Goal: Transaction & Acquisition: Purchase product/service

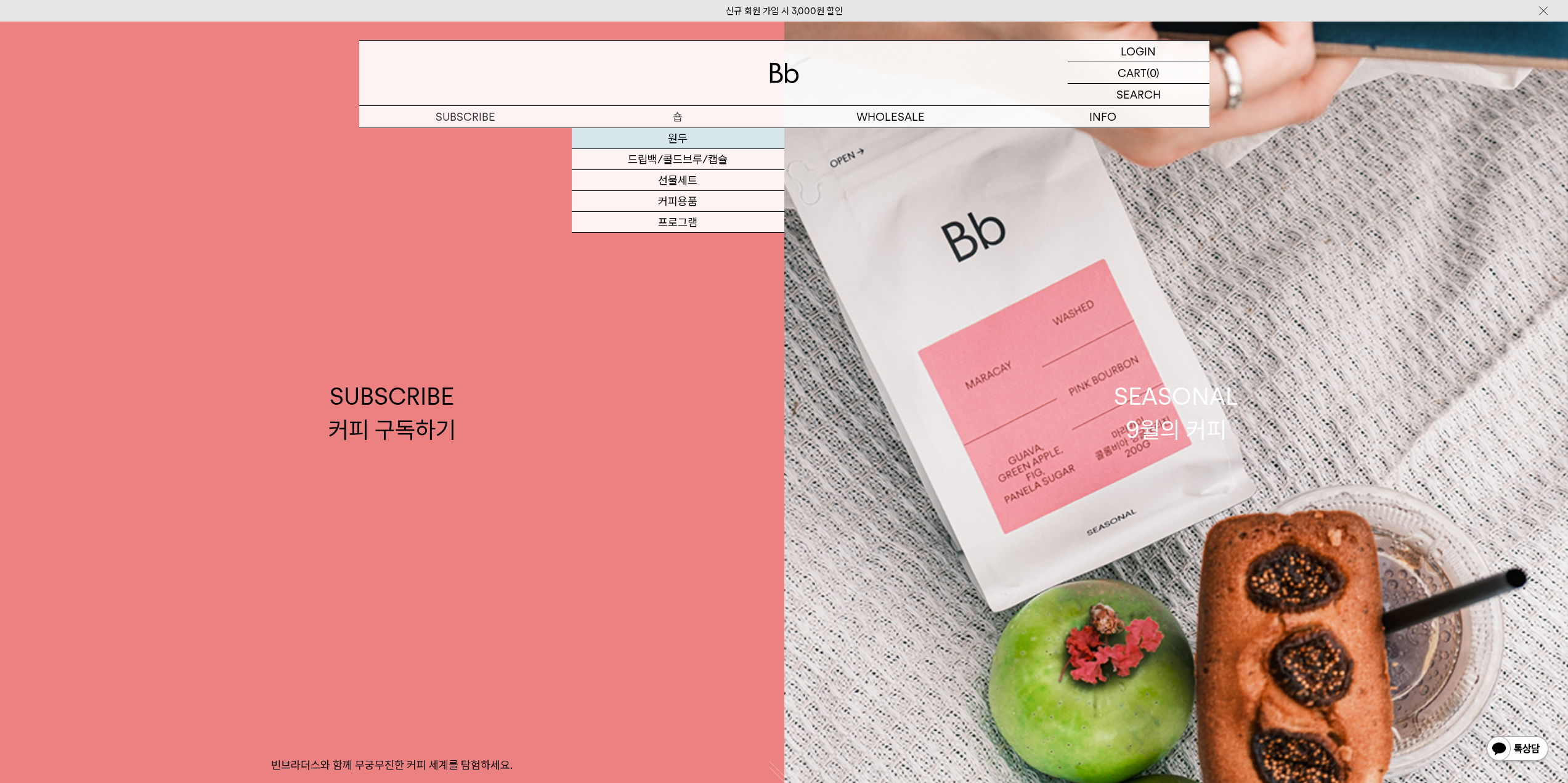
click at [679, 138] on link "원두" at bounding box center [678, 138] width 212 height 21
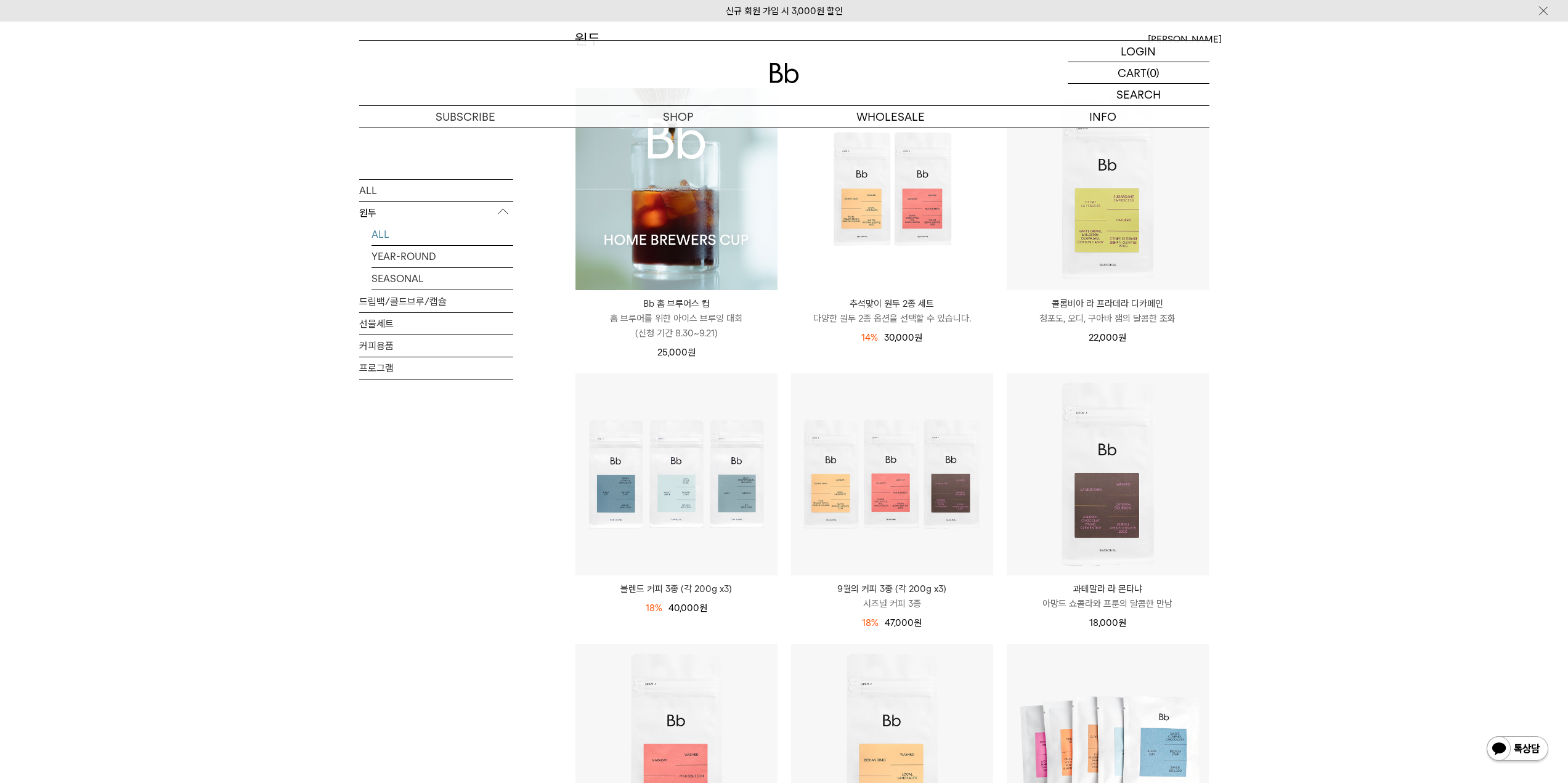
scroll to position [185, 0]
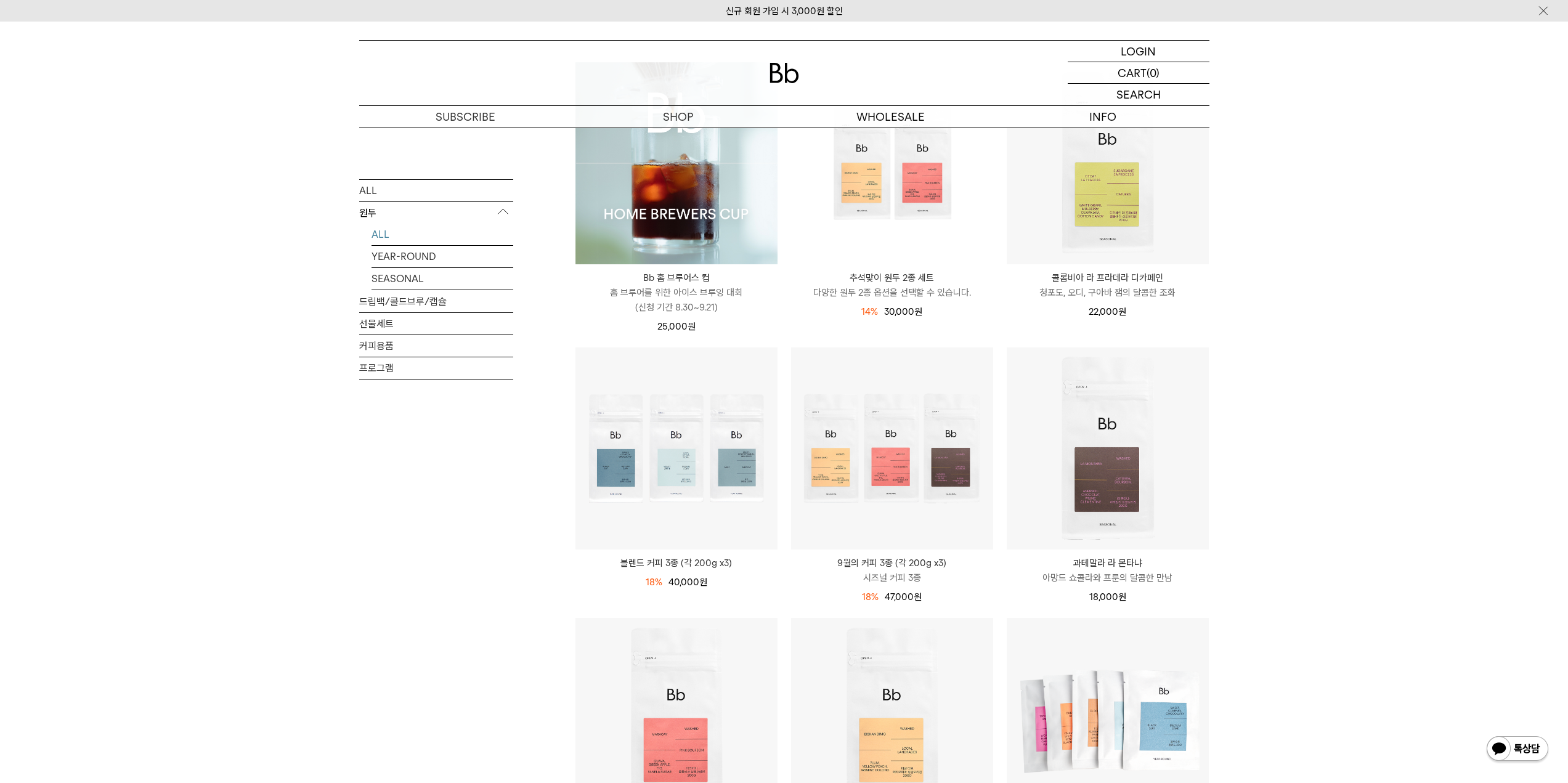
click at [1310, 502] on div "SHOP 원두 ALL 원두 ALL YEAR-ROUND SEASONAL 드립백/콜드브루/캡슐 선물세트 커피용품 프로그램 원두 최신순" at bounding box center [784, 755] width 1568 height 1624
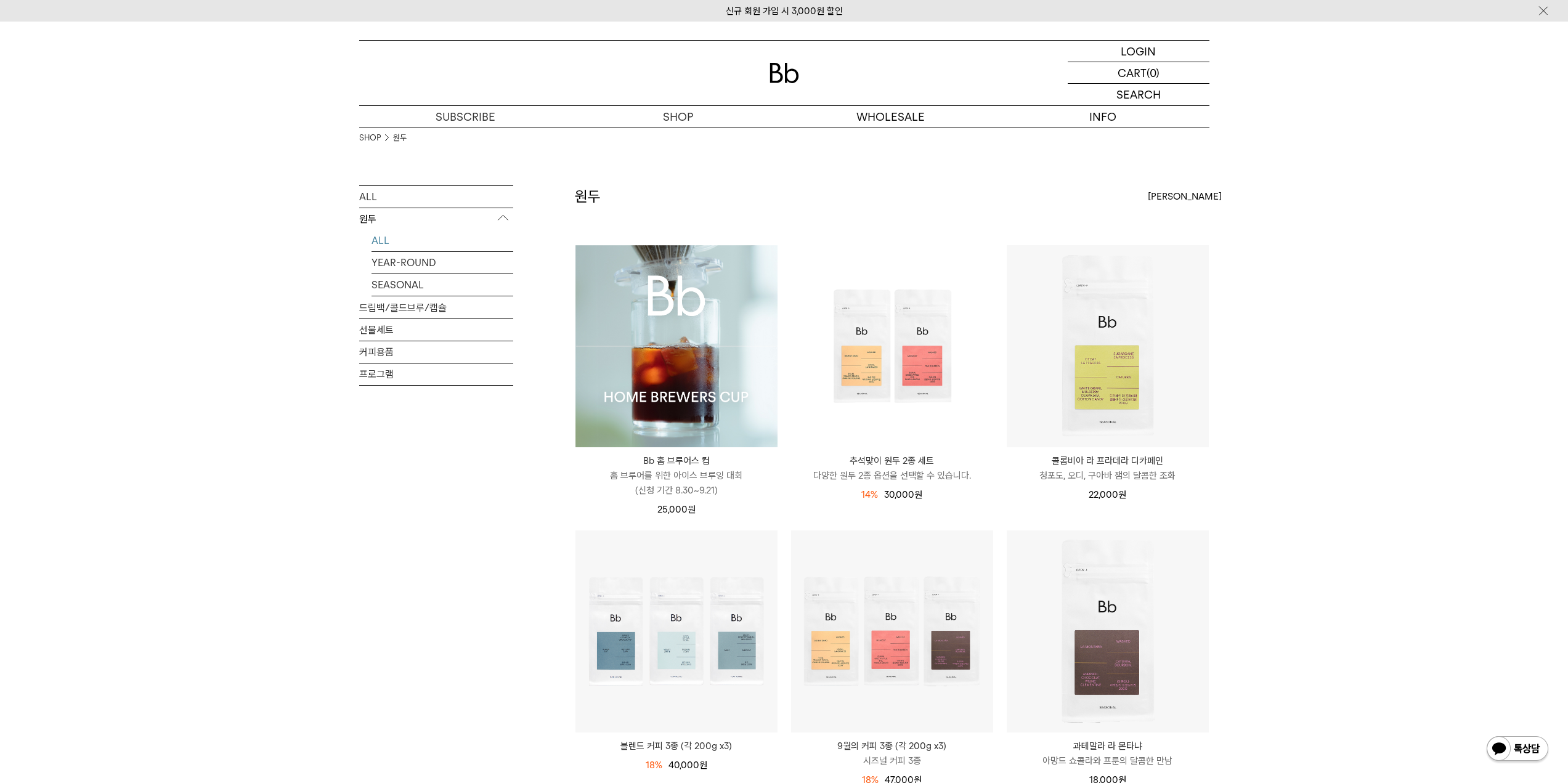
scroll to position [0, 0]
